Goal: Transaction & Acquisition: Purchase product/service

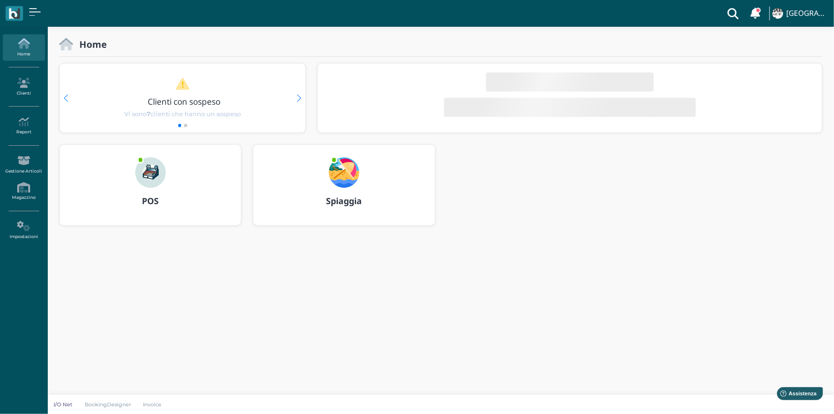
click at [177, 181] on div "POS" at bounding box center [150, 185] width 181 height 80
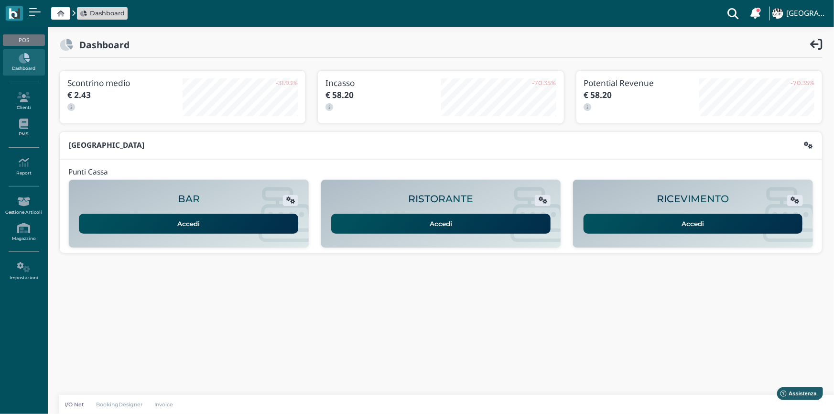
click at [657, 220] on link "Accedi" at bounding box center [692, 224] width 219 height 20
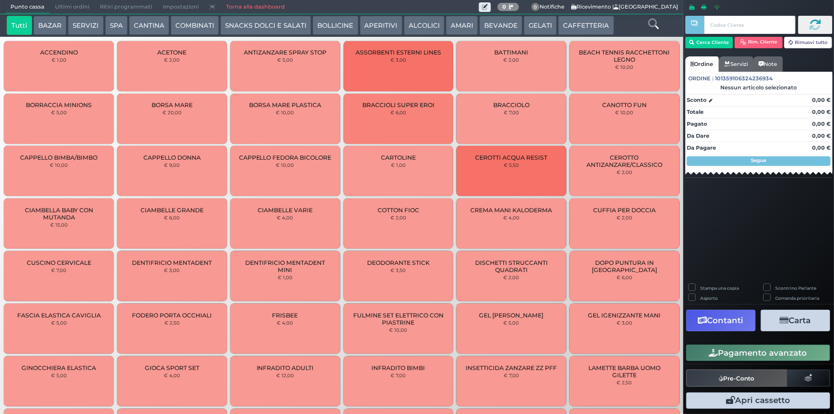
click at [569, 24] on button "CAFFETTERIA" at bounding box center [585, 25] width 55 height 19
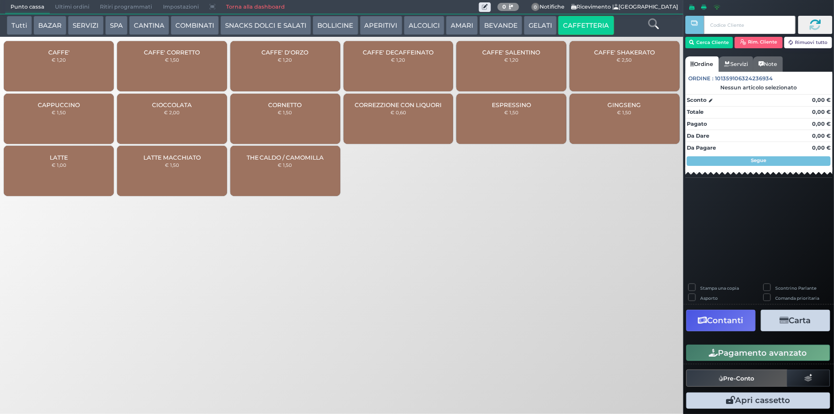
drag, startPoint x: 62, startPoint y: 64, endPoint x: 511, endPoint y: 216, distance: 474.4
click at [63, 64] on div "CAFFE' € 1,20" at bounding box center [59, 66] width 110 height 50
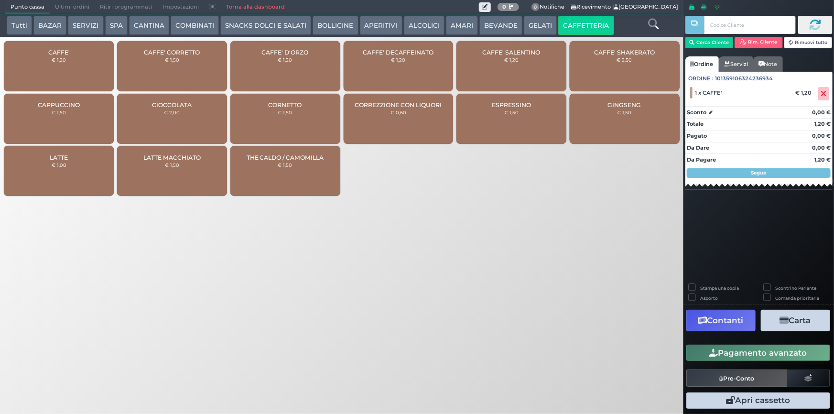
click at [745, 354] on button "Pagamento avanzato" at bounding box center [758, 353] width 144 height 16
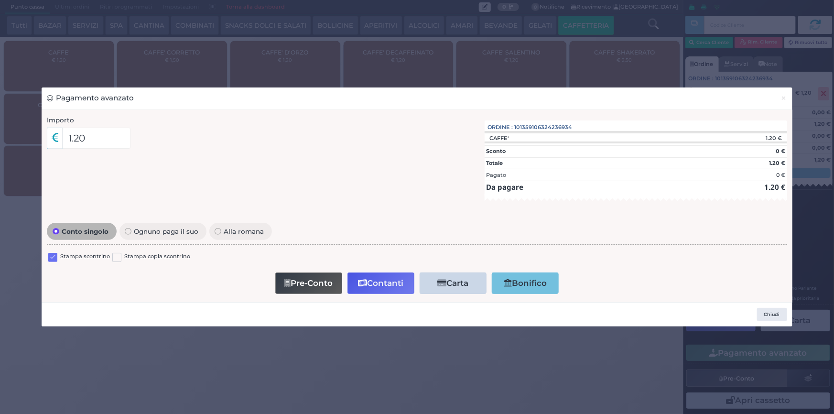
click at [51, 253] on label at bounding box center [52, 257] width 9 height 9
click at [0, 0] on input "checkbox" at bounding box center [0, 0] width 0 height 0
click at [370, 286] on button "Contanti" at bounding box center [380, 283] width 67 height 22
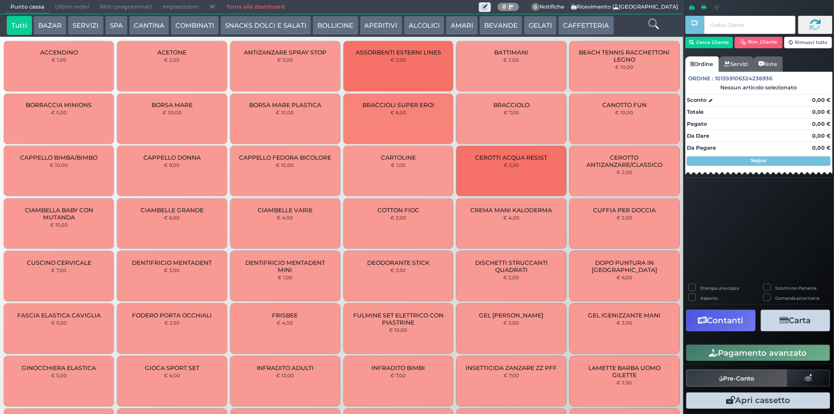
click at [656, 26] on icon at bounding box center [653, 24] width 11 height 11
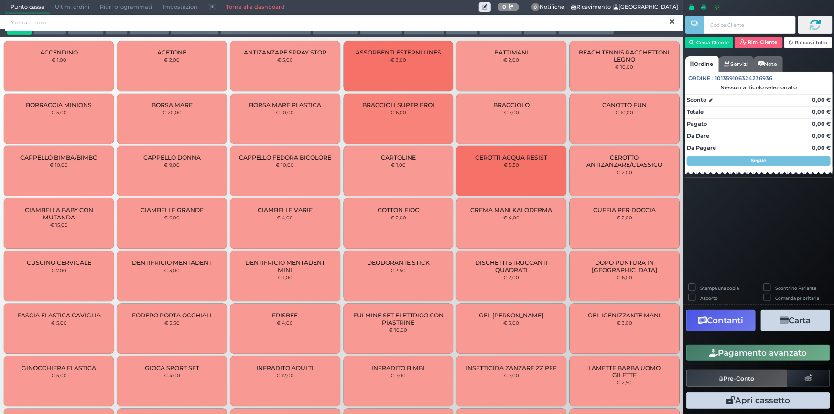
click at [317, 24] on input "search" at bounding box center [344, 22] width 678 height 17
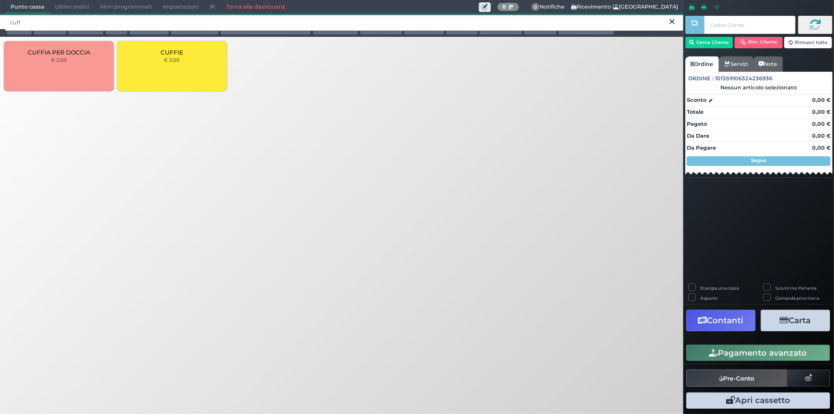
type input "cuff"
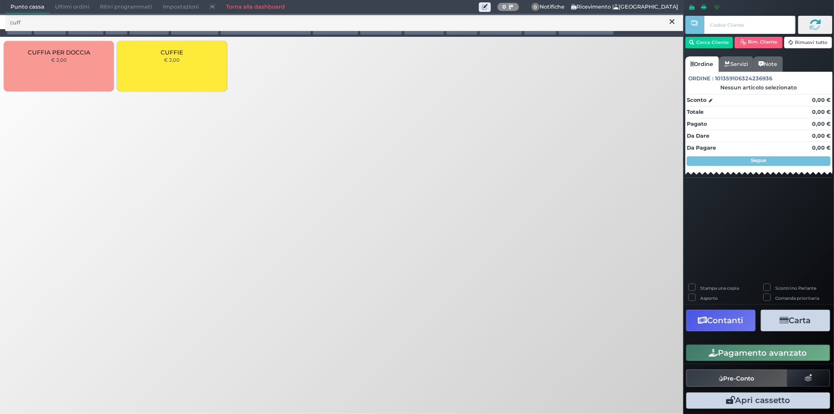
click at [141, 54] on div "CUFFIE € 2,00" at bounding box center [172, 66] width 110 height 50
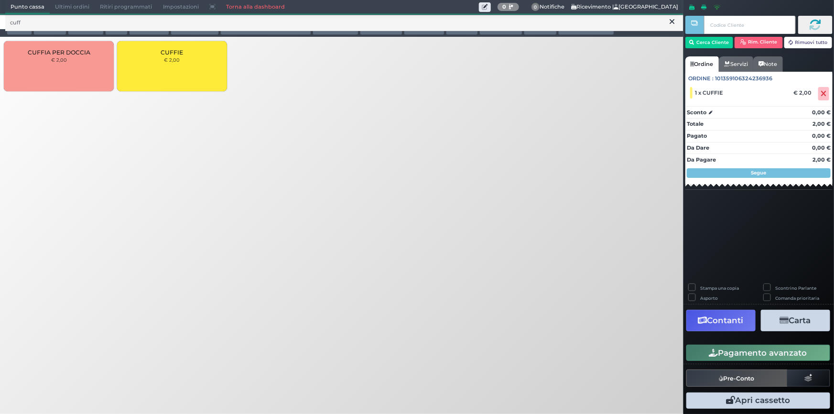
click at [730, 348] on button "Pagamento avanzato" at bounding box center [758, 353] width 144 height 16
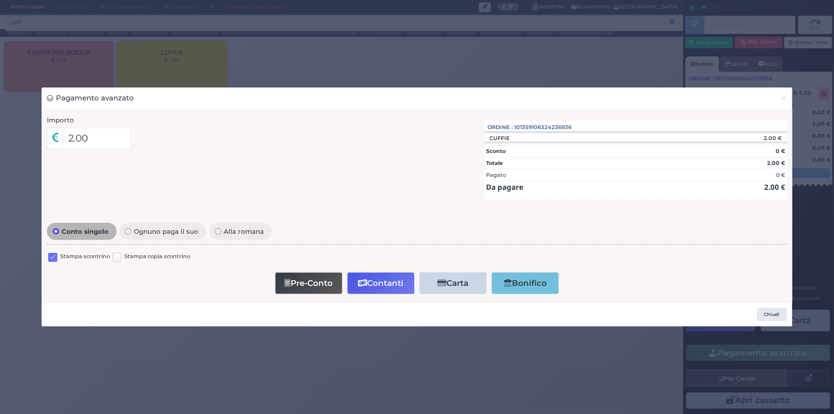
click at [48, 255] on label at bounding box center [52, 257] width 9 height 9
click at [0, 0] on input "checkbox" at bounding box center [0, 0] width 0 height 0
click at [385, 282] on button "Contanti" at bounding box center [380, 283] width 67 height 22
